Goal: Information Seeking & Learning: Learn about a topic

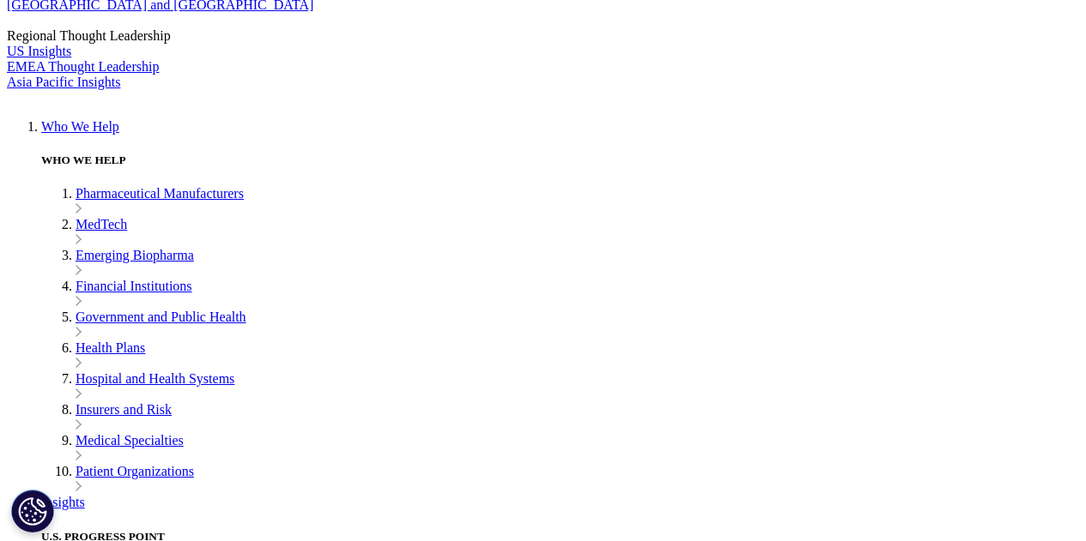
scroll to position [394, 0]
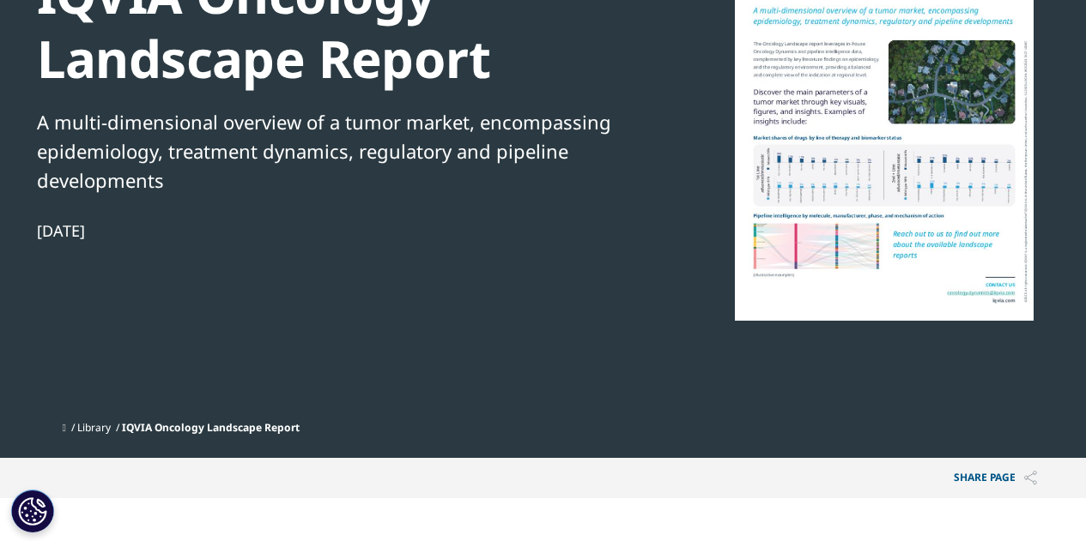
scroll to position [290, 1013]
click at [68, 227] on div "[DATE]" at bounding box center [331, 231] width 589 height 21
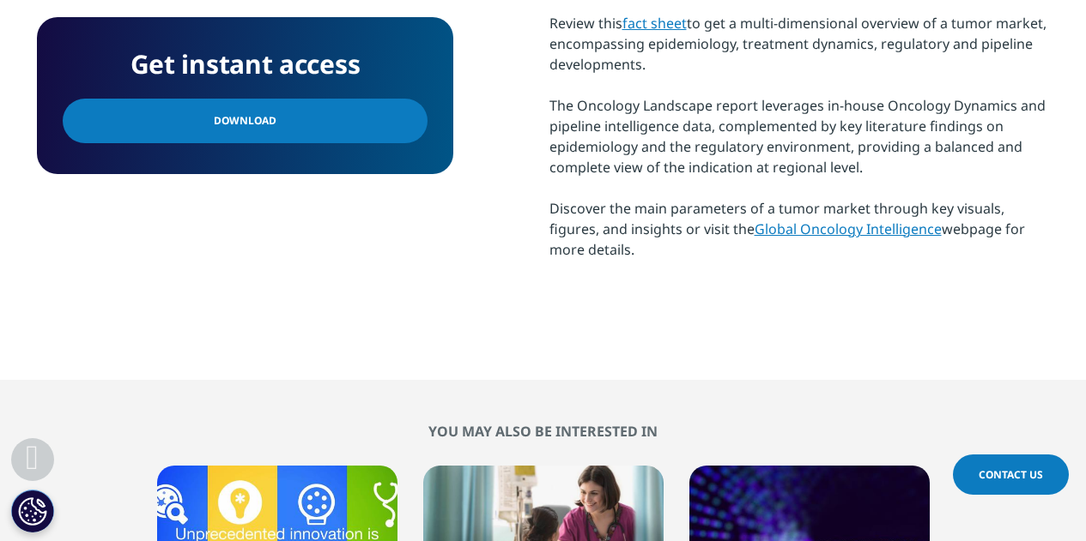
scroll to position [794, 0]
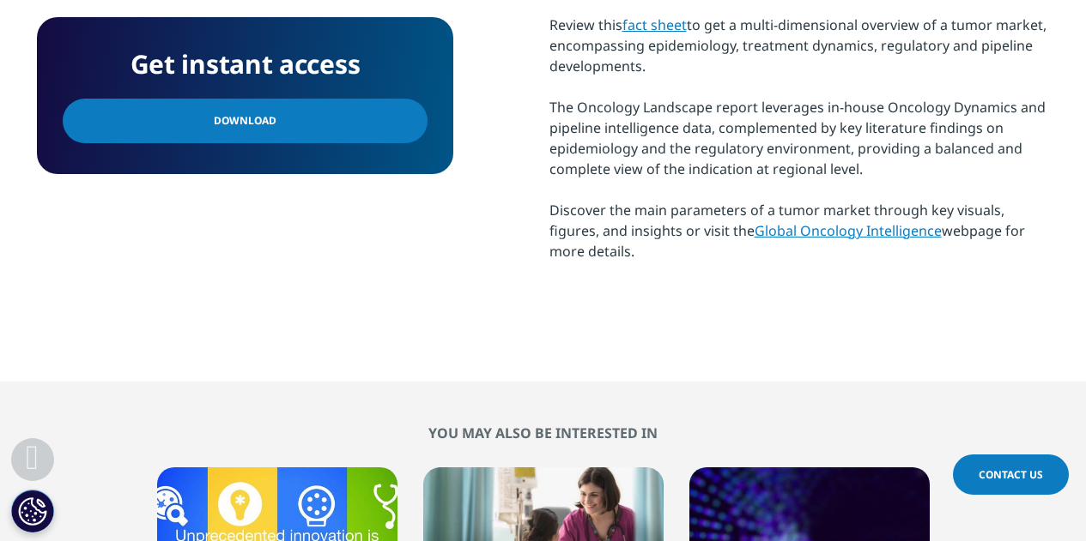
click at [779, 231] on link "Global Oncology Intelligence" at bounding box center [847, 230] width 187 height 19
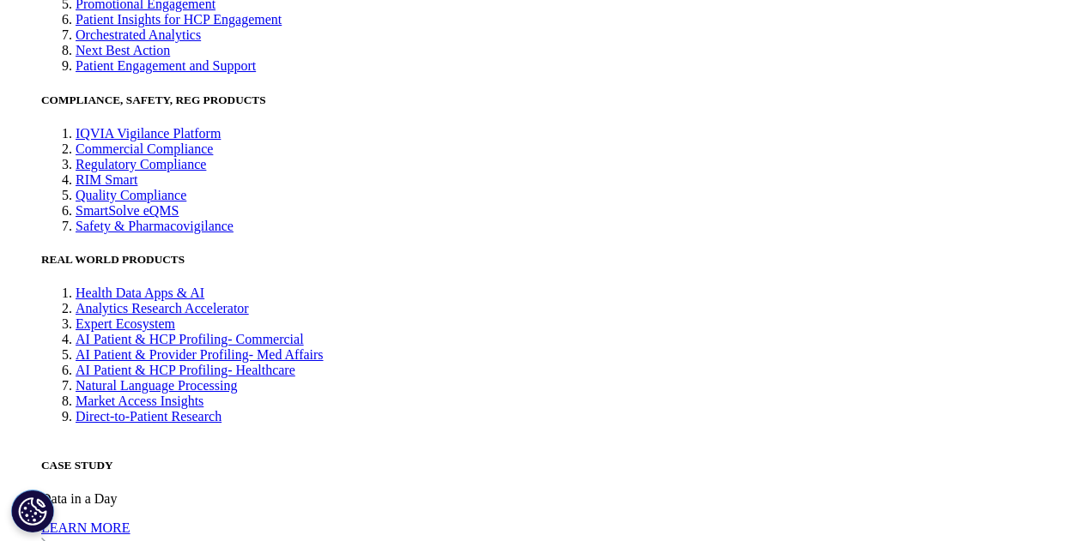
scroll to position [3412, 0]
